Goal: Transaction & Acquisition: Download file/media

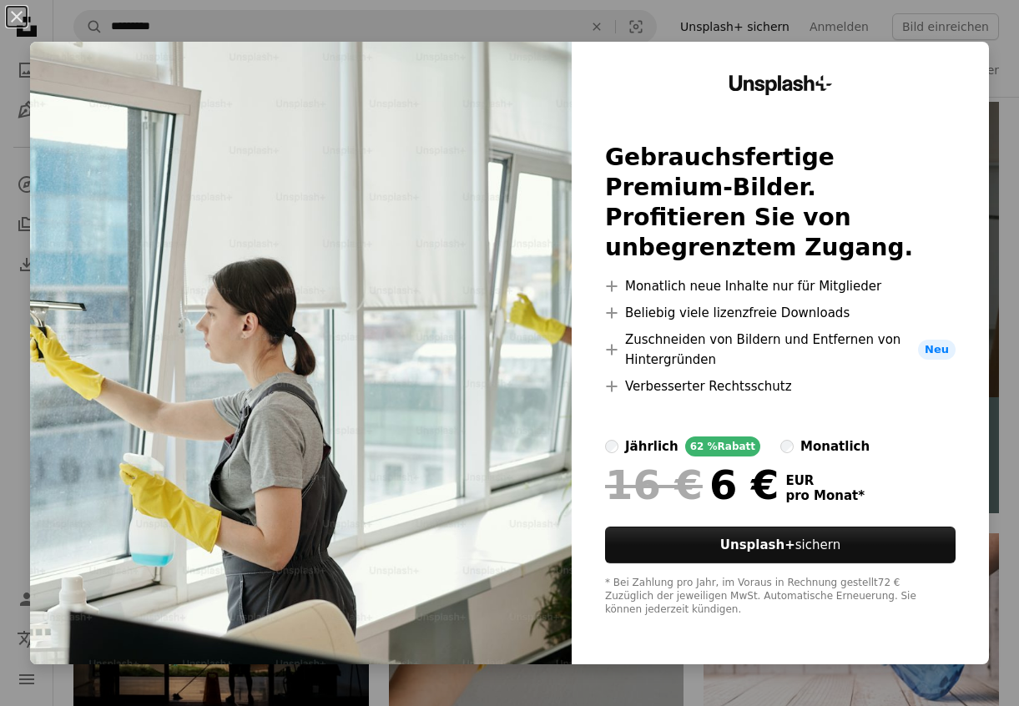
scroll to position [315, 0]
click at [989, 48] on div "An X shape Unsplash+ Gebrauchsfertige Premium-Bilder. Profitieren Sie von unbeg…" at bounding box center [509, 353] width 1019 height 706
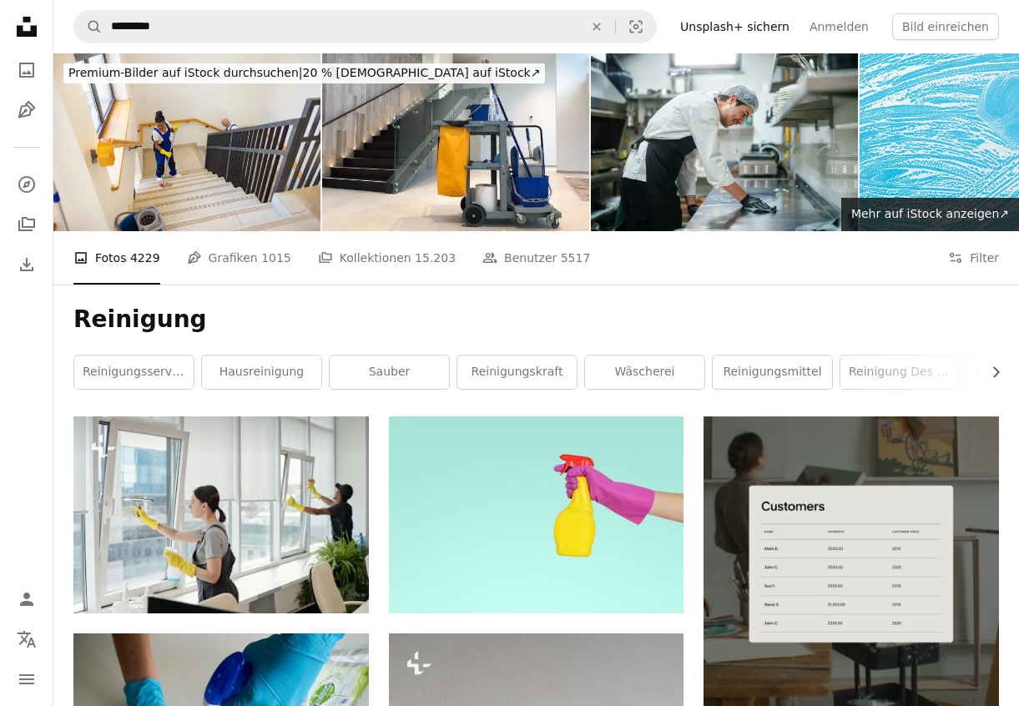
scroll to position [0, 0]
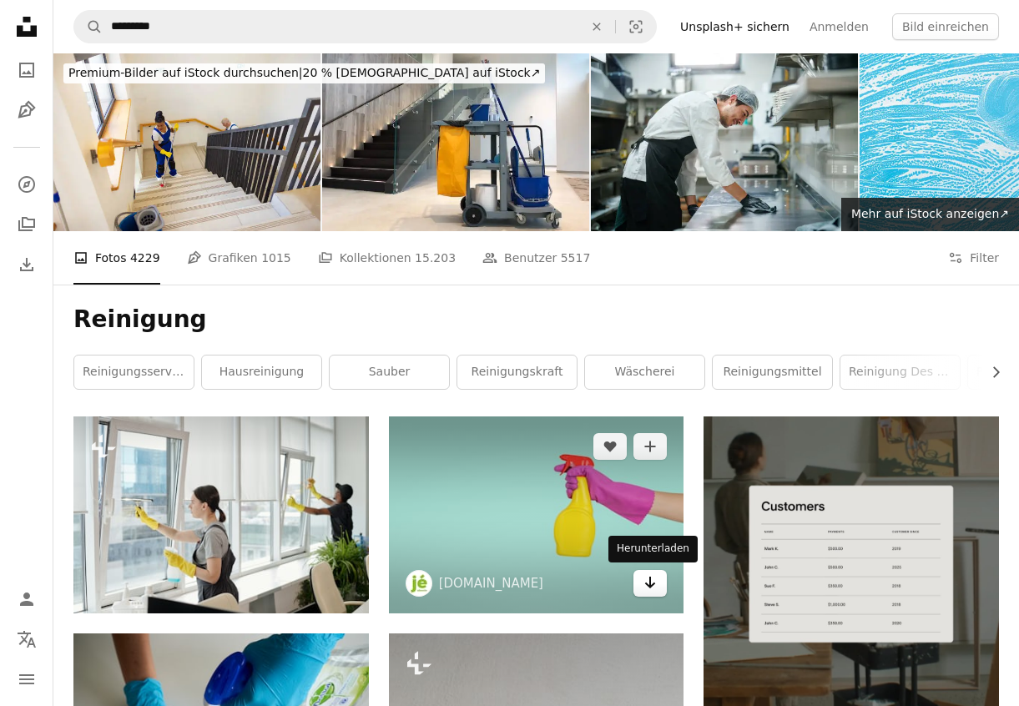
click at [645, 584] on icon "Arrow pointing down" at bounding box center [649, 583] width 13 height 20
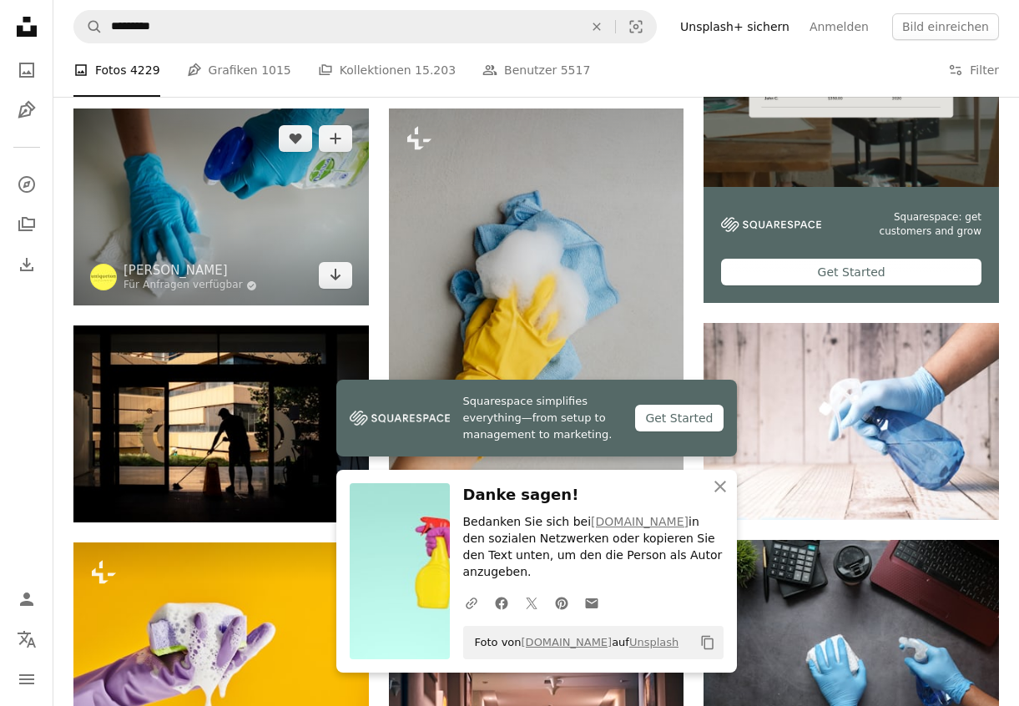
scroll to position [532, 0]
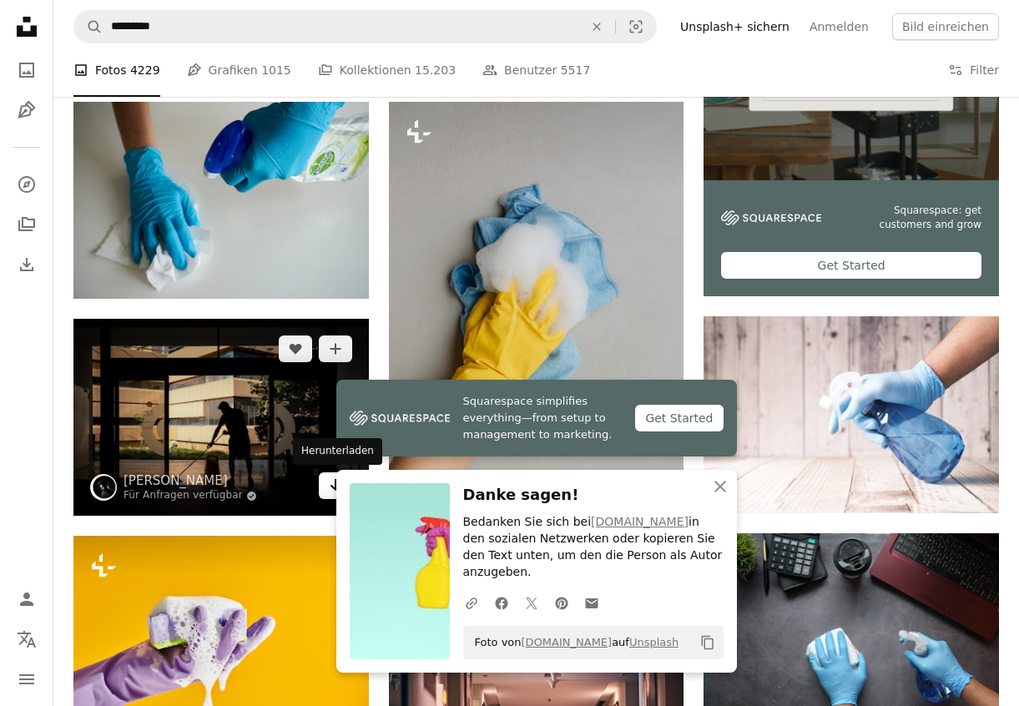
click at [329, 486] on icon "Arrow pointing down" at bounding box center [335, 485] width 13 height 20
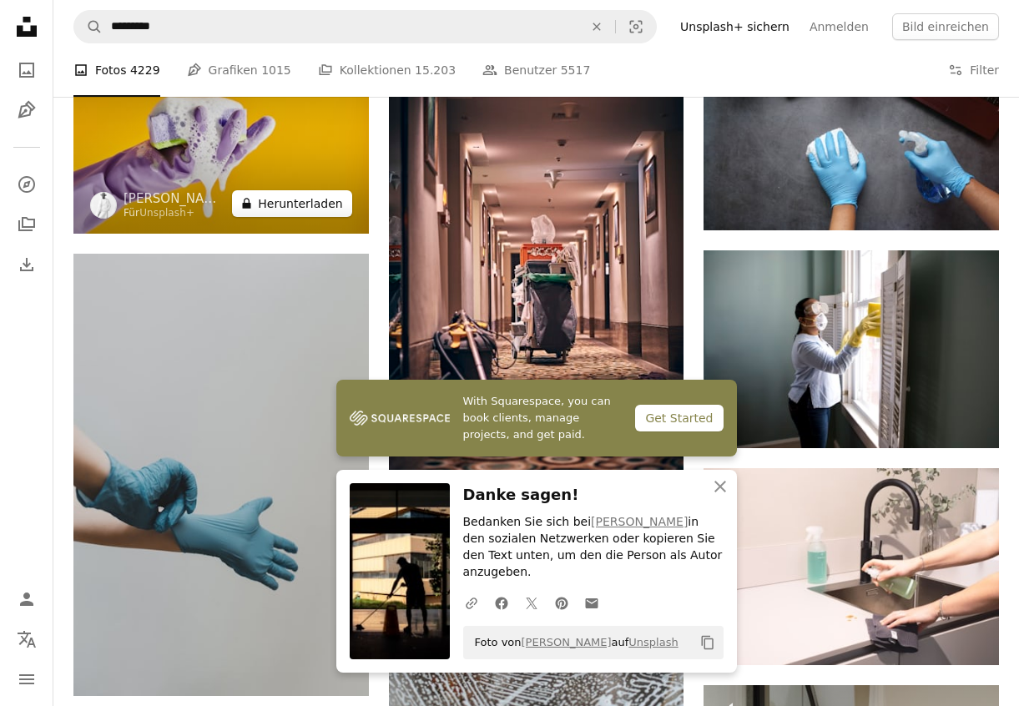
scroll to position [1032, 0]
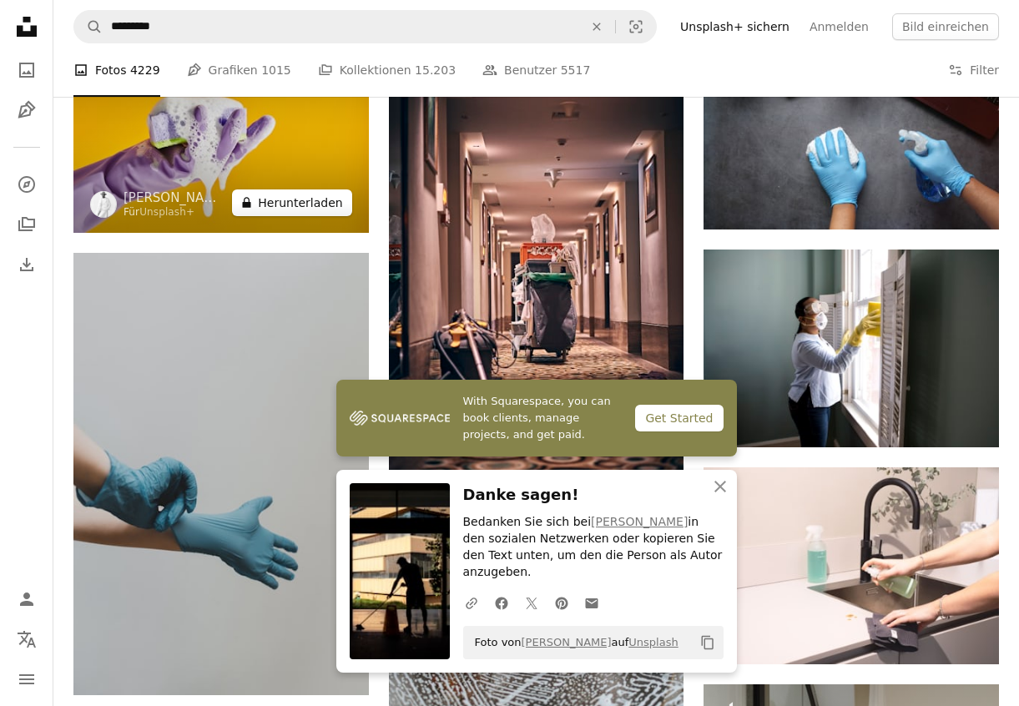
click at [319, 208] on button "A lock Herunterladen" at bounding box center [291, 202] width 119 height 27
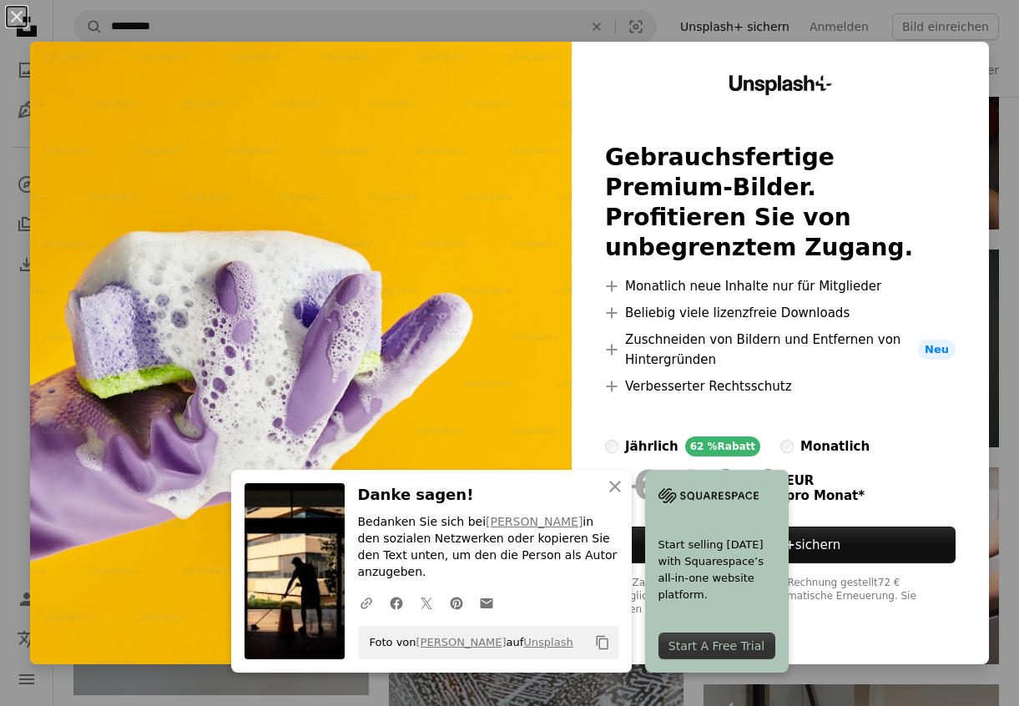
click at [24, 22] on button "An X shape" at bounding box center [17, 17] width 20 height 20
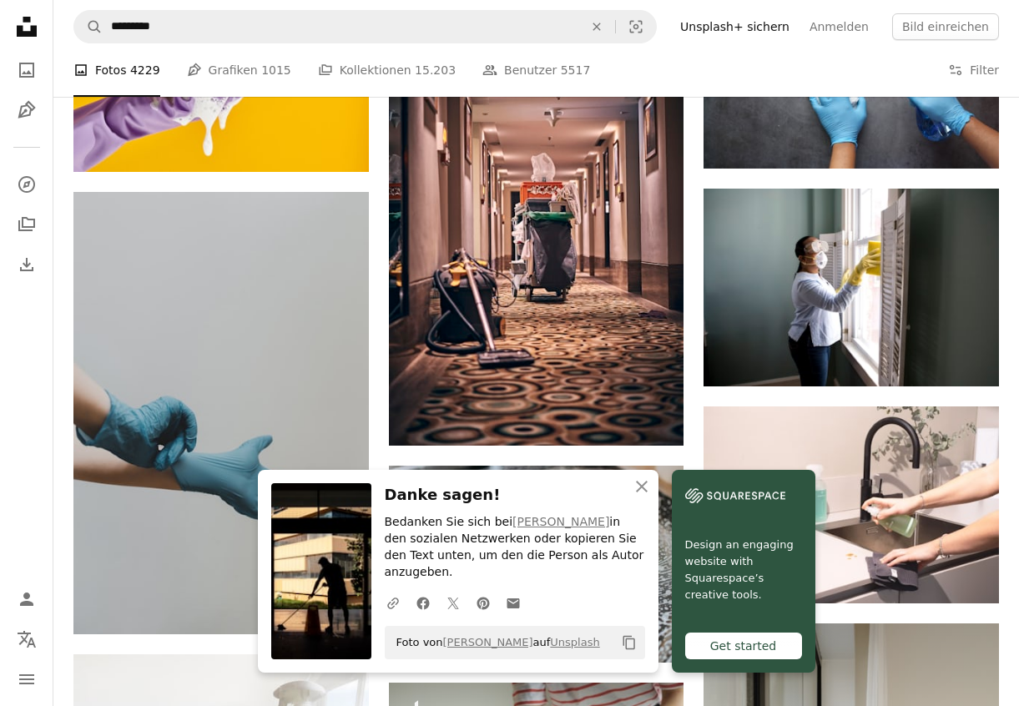
scroll to position [1077, 0]
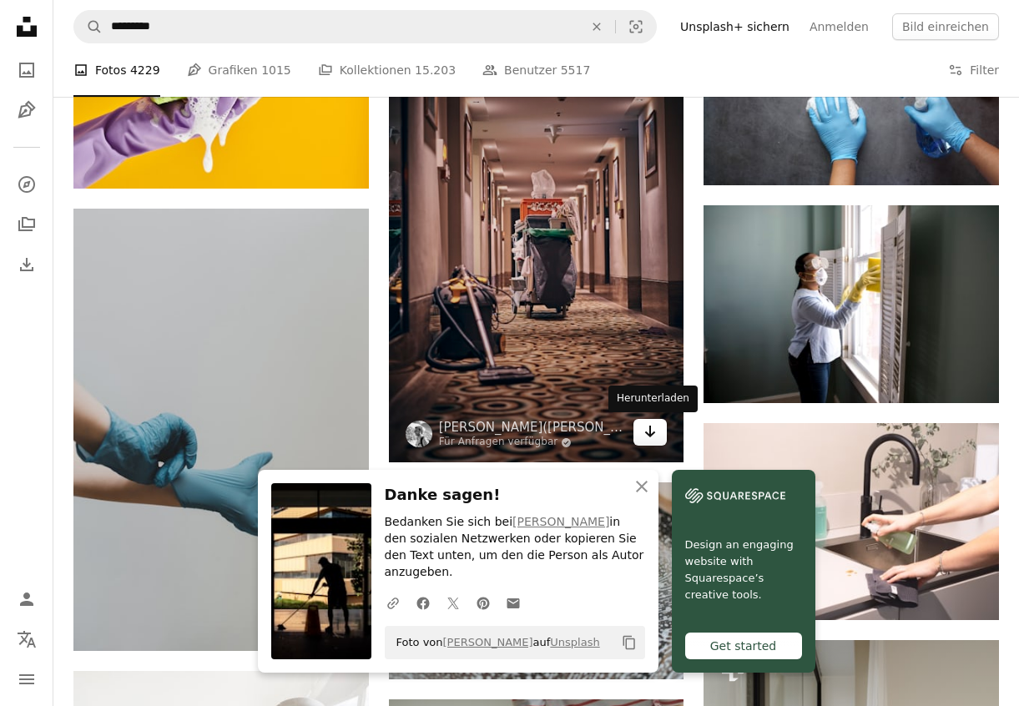
click at [644, 435] on icon "Arrow pointing down" at bounding box center [649, 431] width 13 height 20
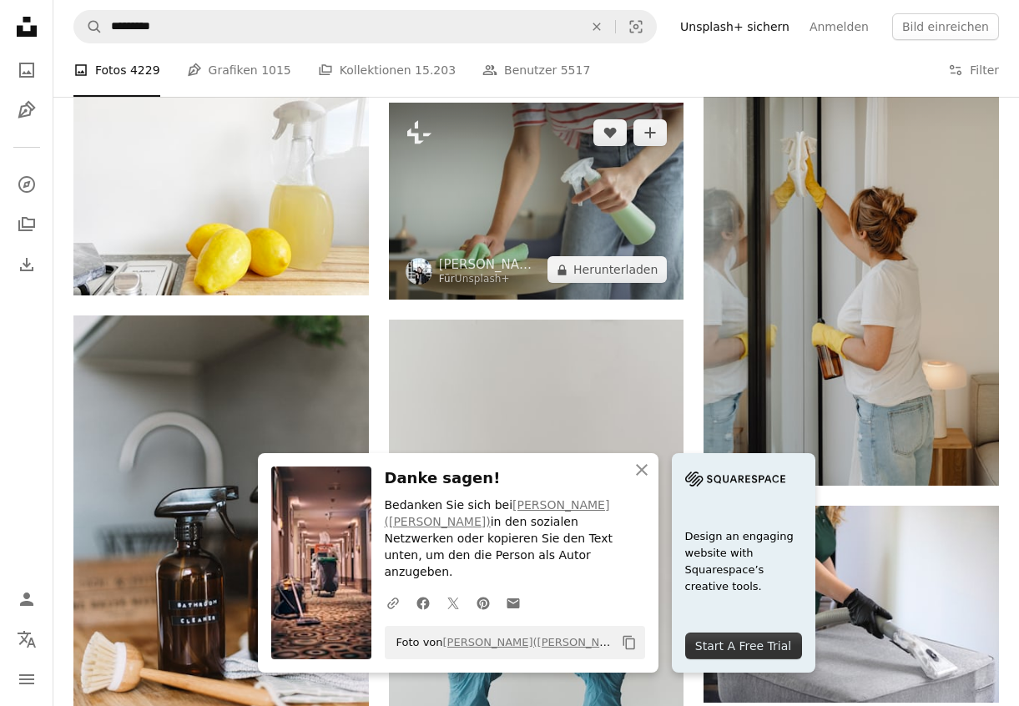
scroll to position [1687, 0]
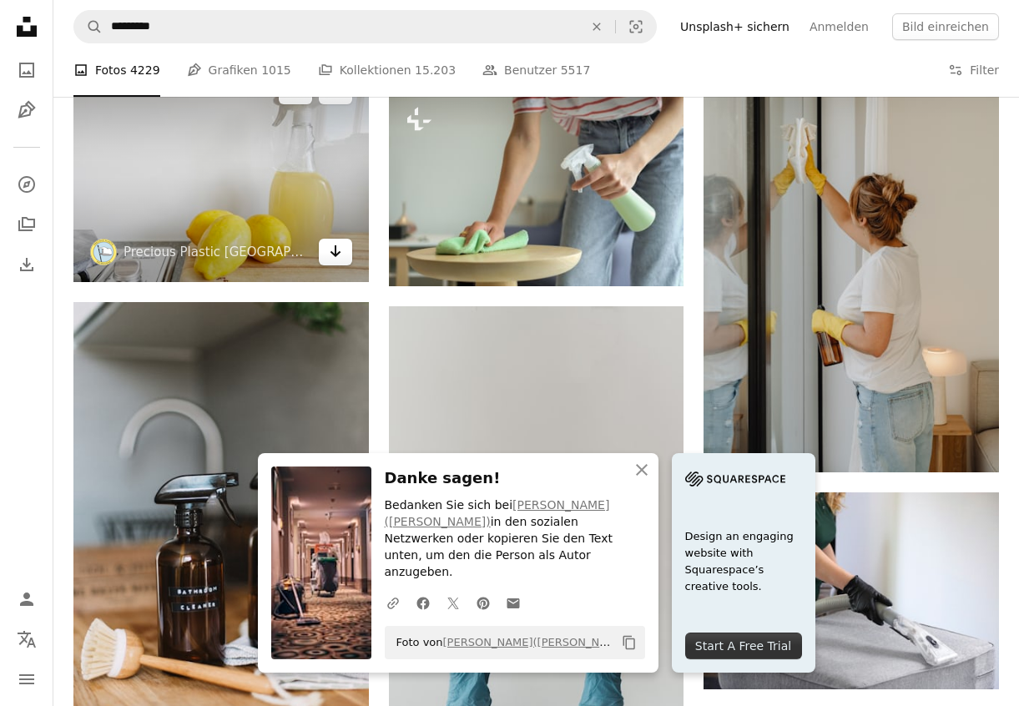
click at [340, 255] on icon "Arrow pointing down" at bounding box center [335, 251] width 13 height 20
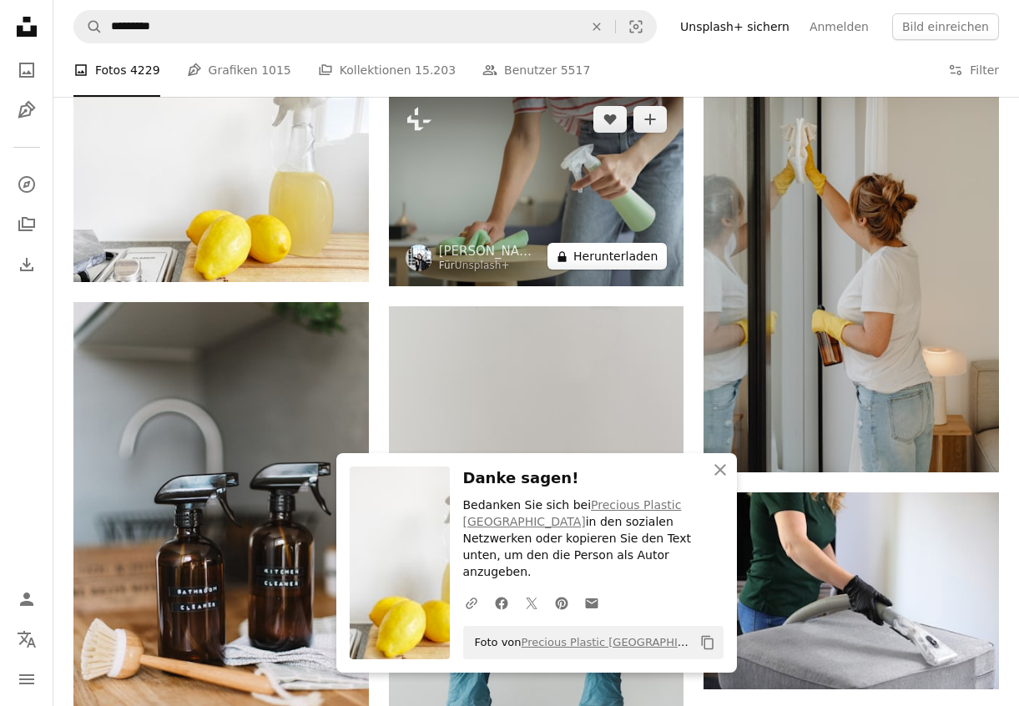
click at [608, 249] on button "A lock Herunterladen" at bounding box center [606, 256] width 119 height 27
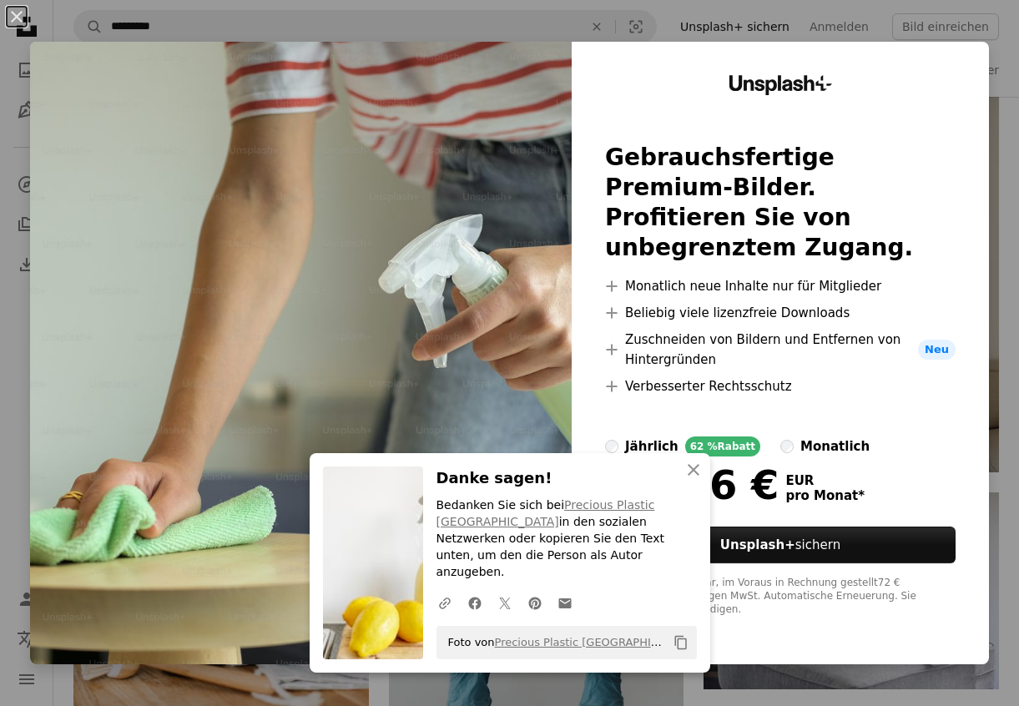
click at [1014, 44] on div "An X shape An X shape Schließen Danke sagen! Bedanken Sie sich bei Precious Pla…" at bounding box center [509, 353] width 1019 height 706
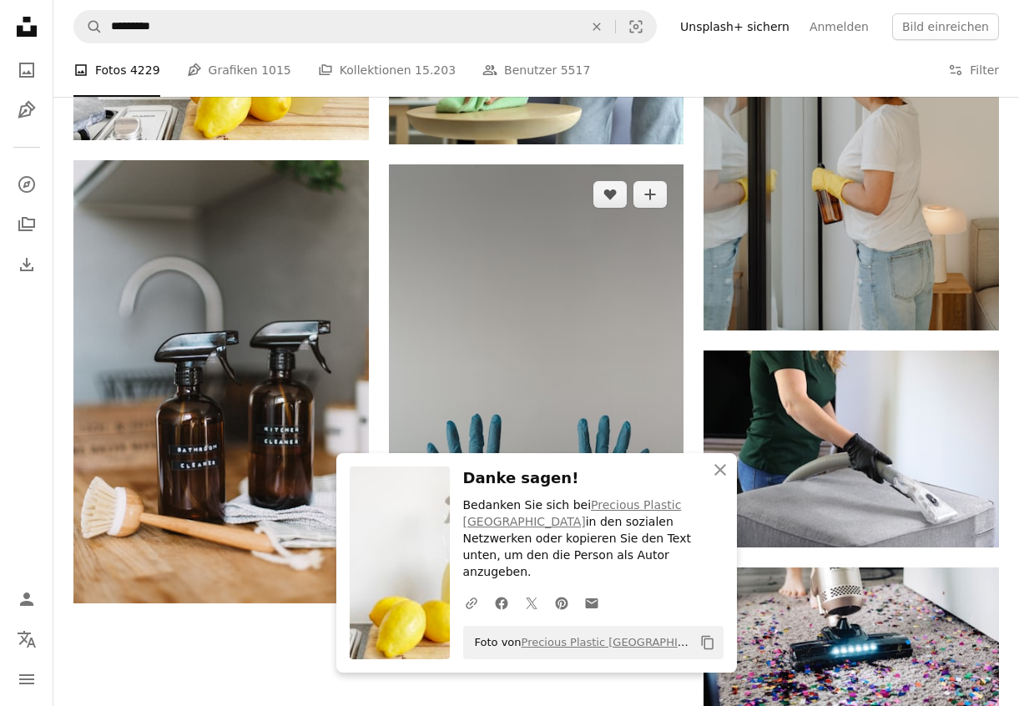
scroll to position [1840, 0]
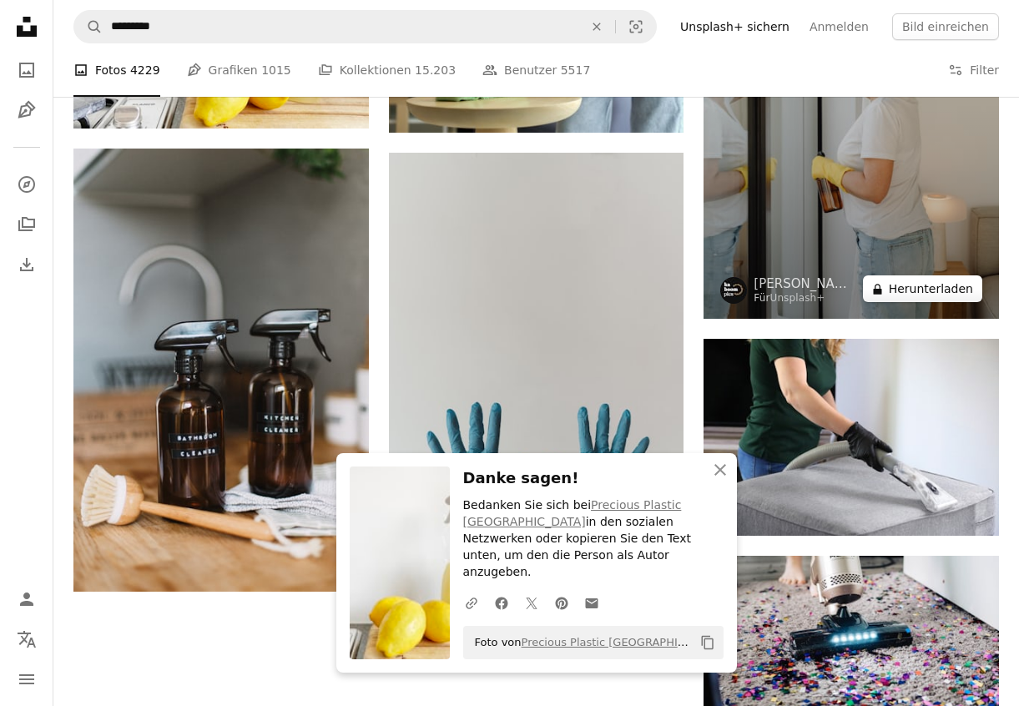
click at [933, 279] on button "A lock Herunterladen" at bounding box center [922, 288] width 119 height 27
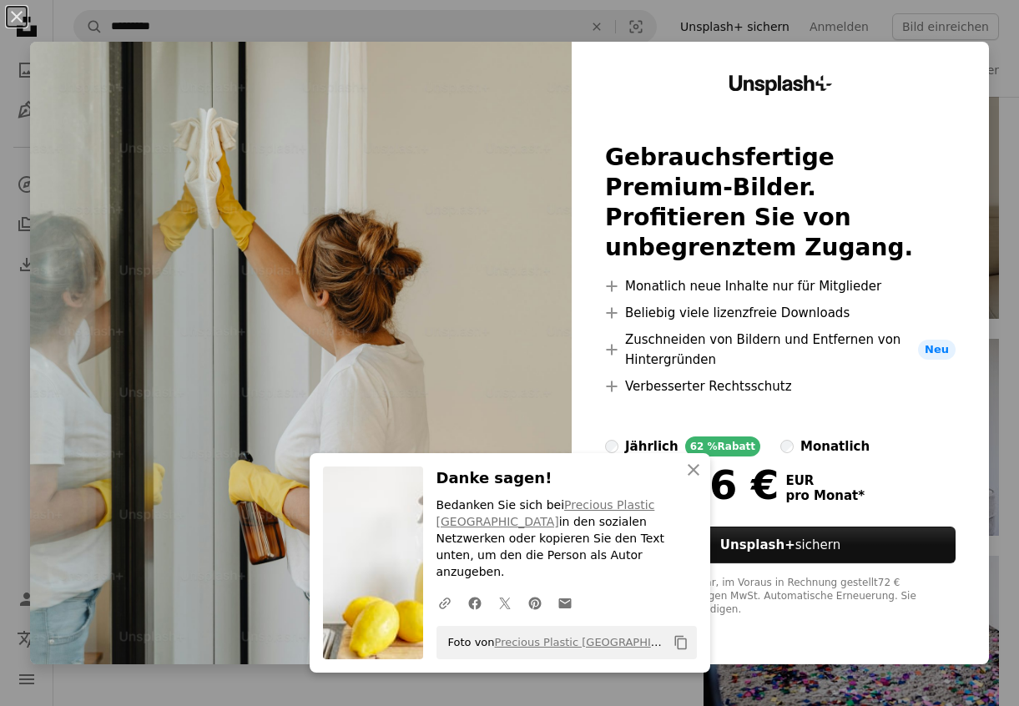
click at [997, 242] on div "An X shape An X shape Schließen Danke sagen! Bedanken Sie sich bei Precious Pla…" at bounding box center [509, 353] width 1019 height 706
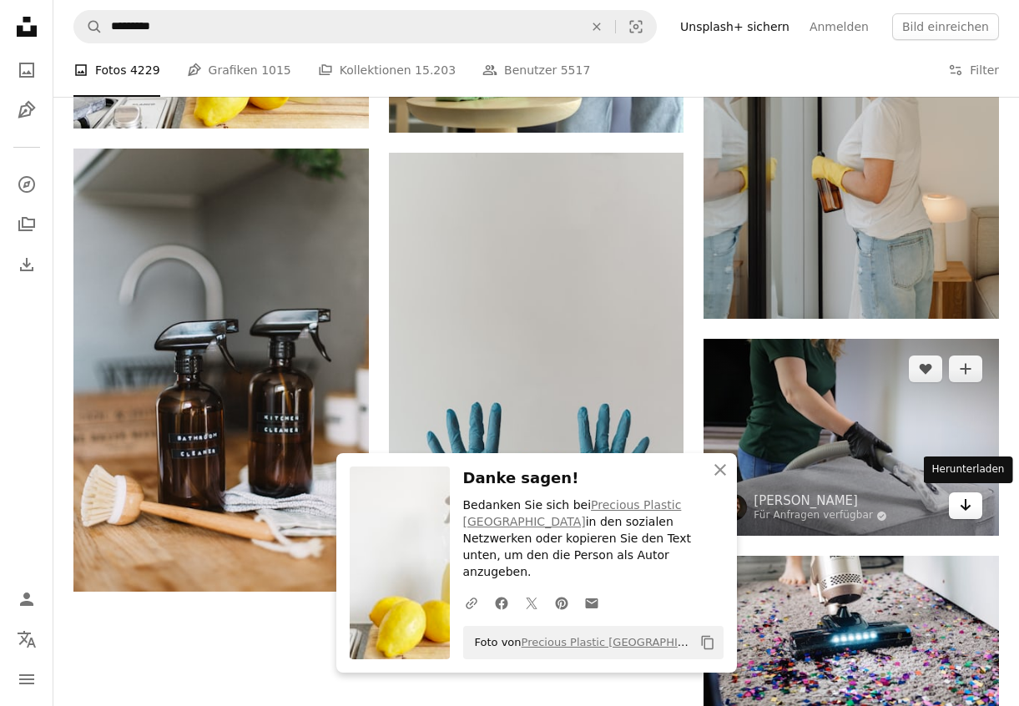
click at [977, 498] on link "Arrow pointing down" at bounding box center [965, 505] width 33 height 27
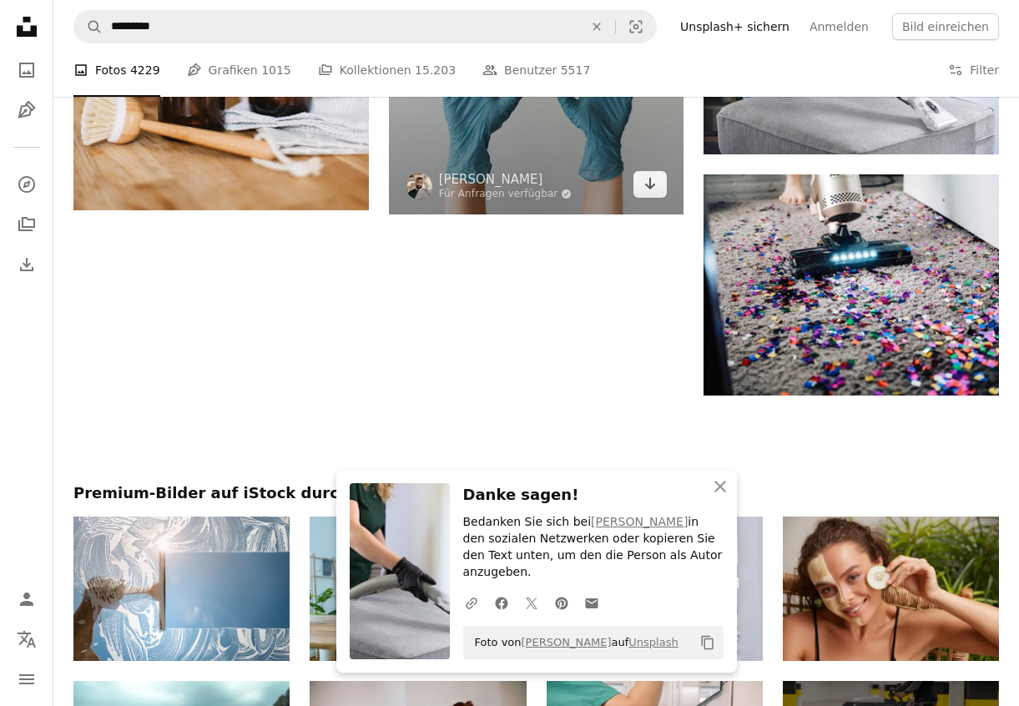
scroll to position [2225, 0]
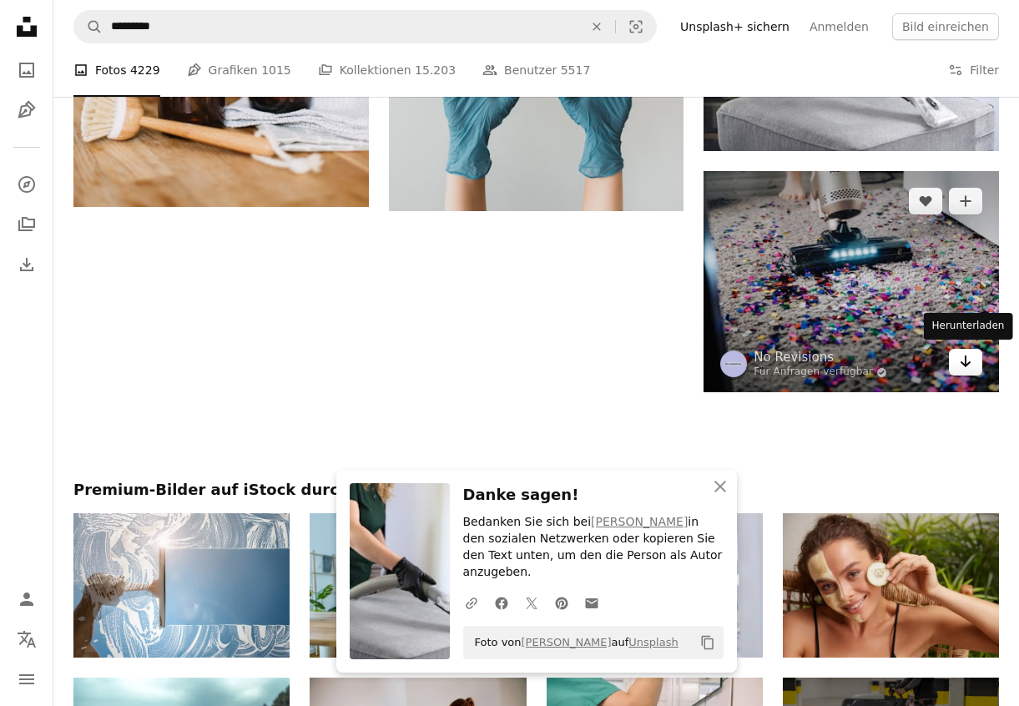
click at [973, 360] on link "Arrow pointing down" at bounding box center [965, 362] width 33 height 27
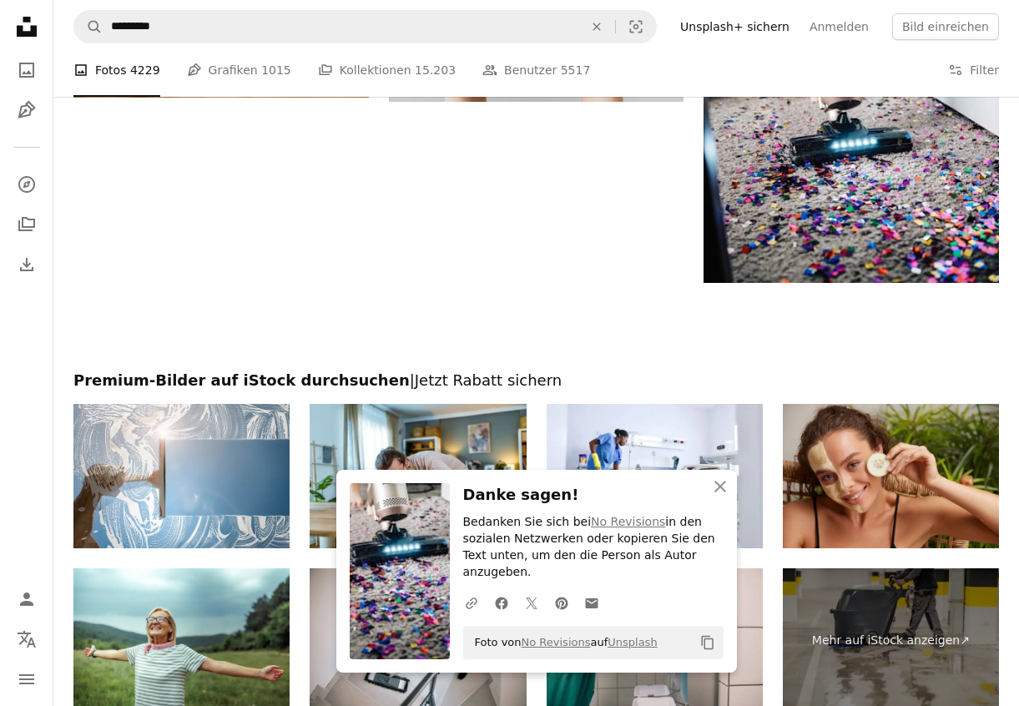
scroll to position [2358, 0]
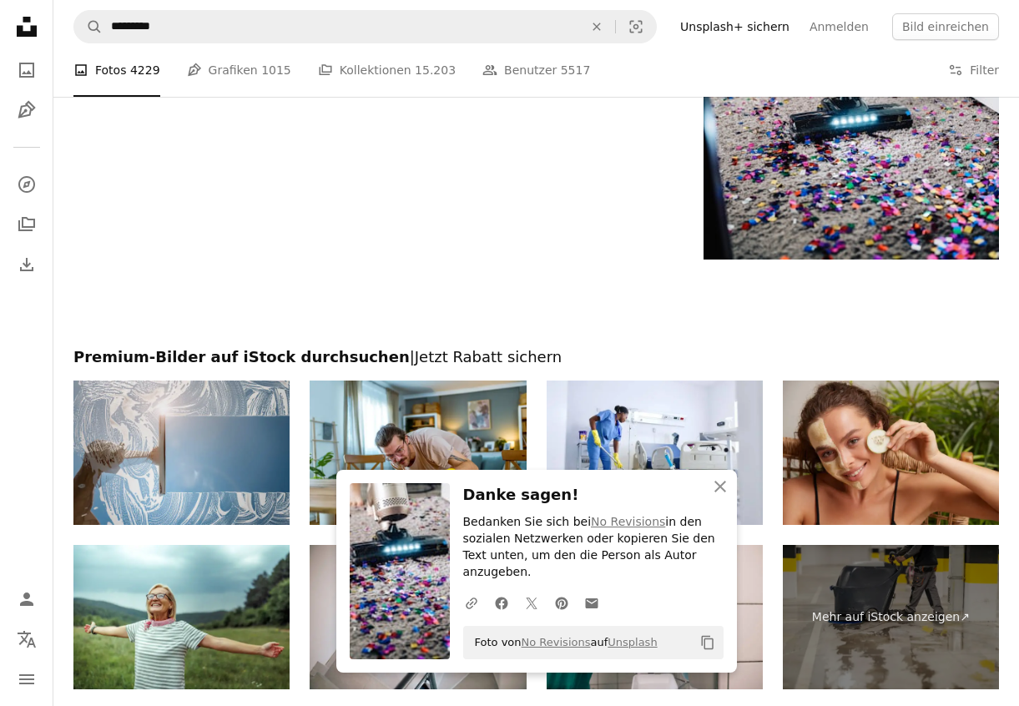
click at [234, 468] on img at bounding box center [181, 453] width 216 height 144
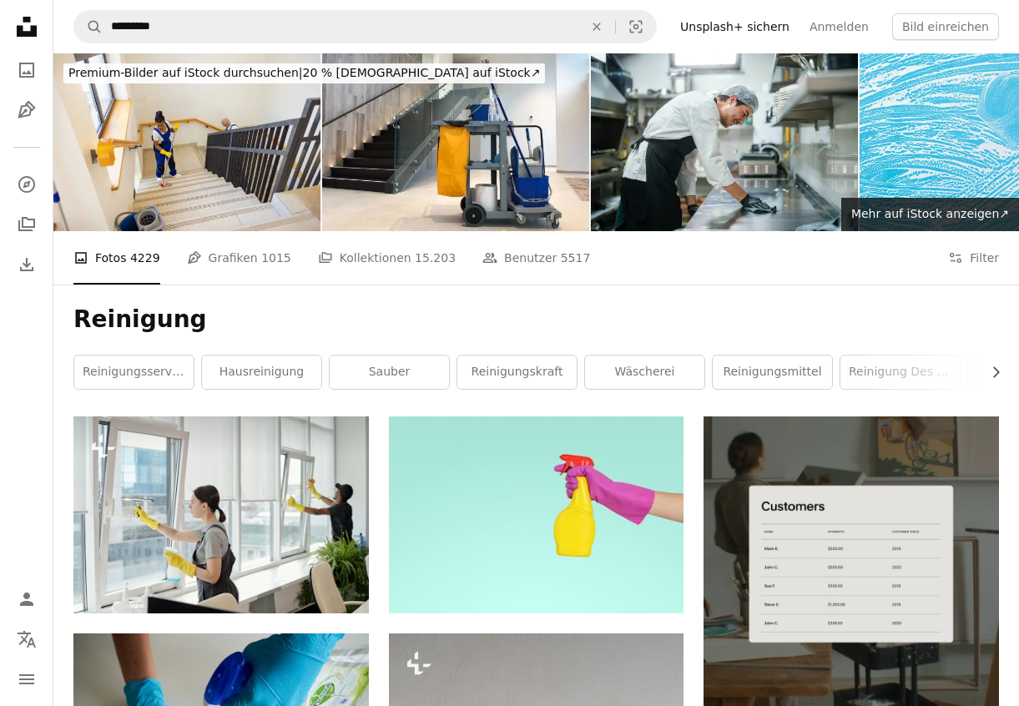
scroll to position [0, 0]
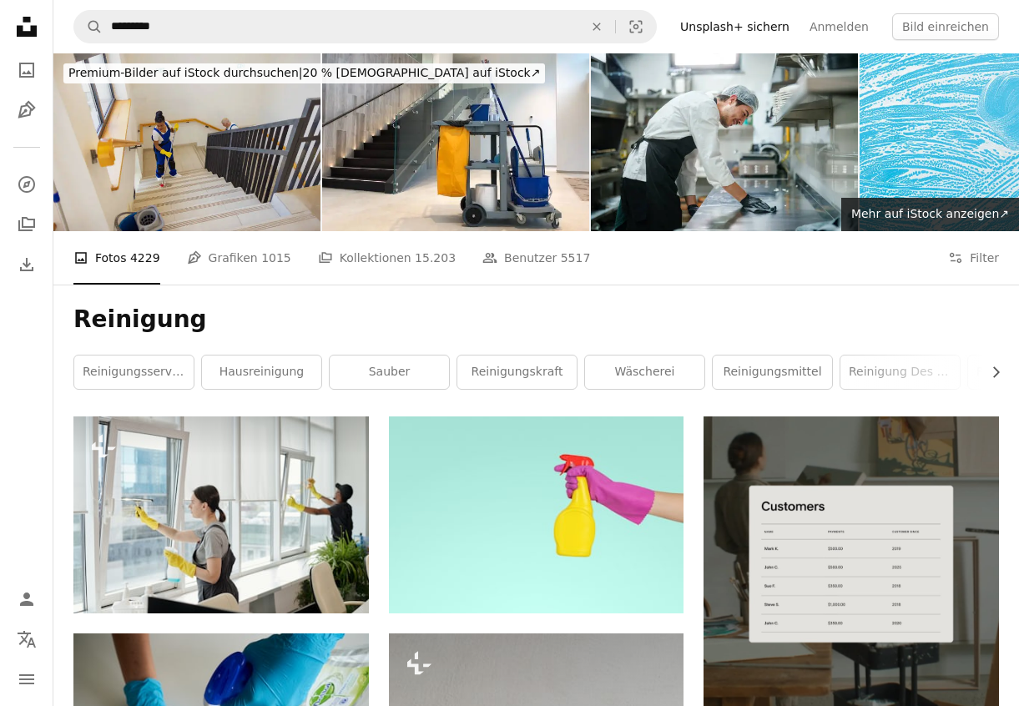
click at [260, 159] on img at bounding box center [186, 142] width 267 height 178
